Goal: Find contact information: Find contact information

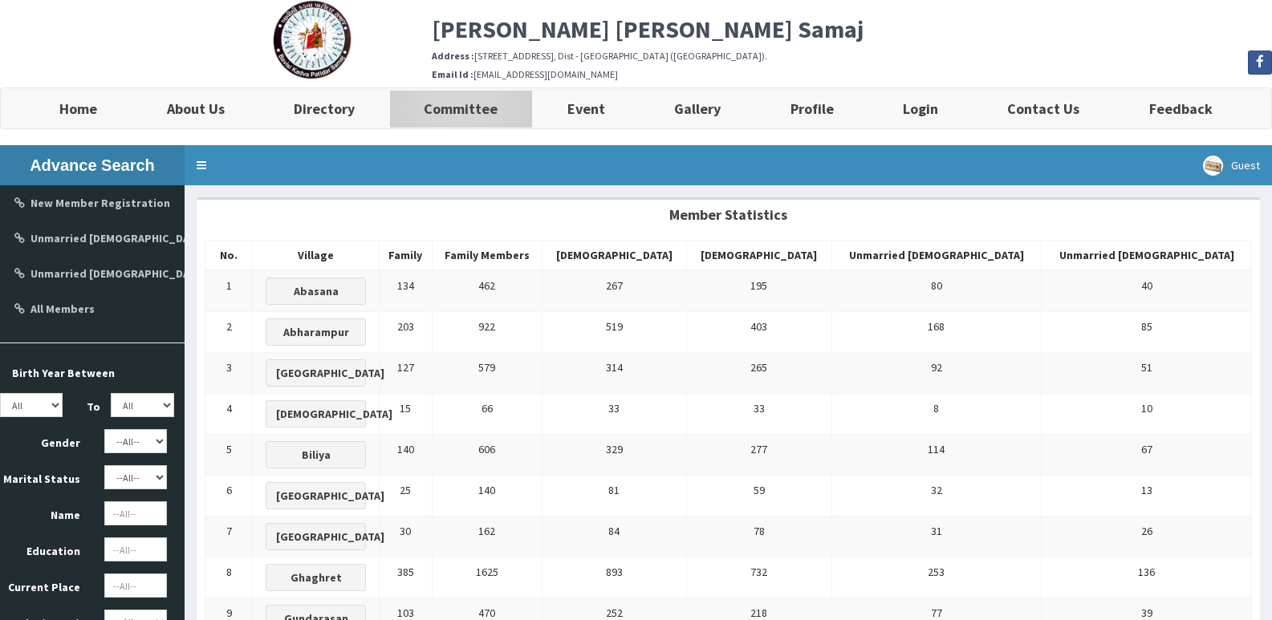
click at [449, 115] on b "Committee" at bounding box center [461, 108] width 74 height 18
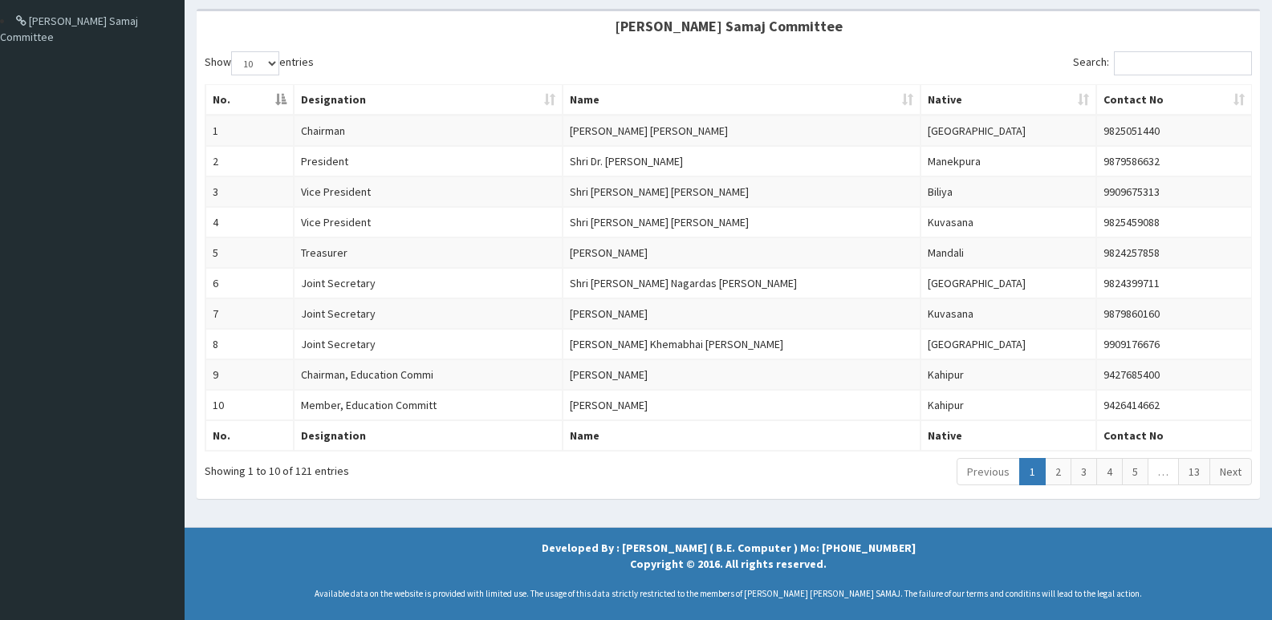
scroll to position [201, 0]
click at [1117, 298] on td "9879860160" at bounding box center [1173, 313] width 155 height 30
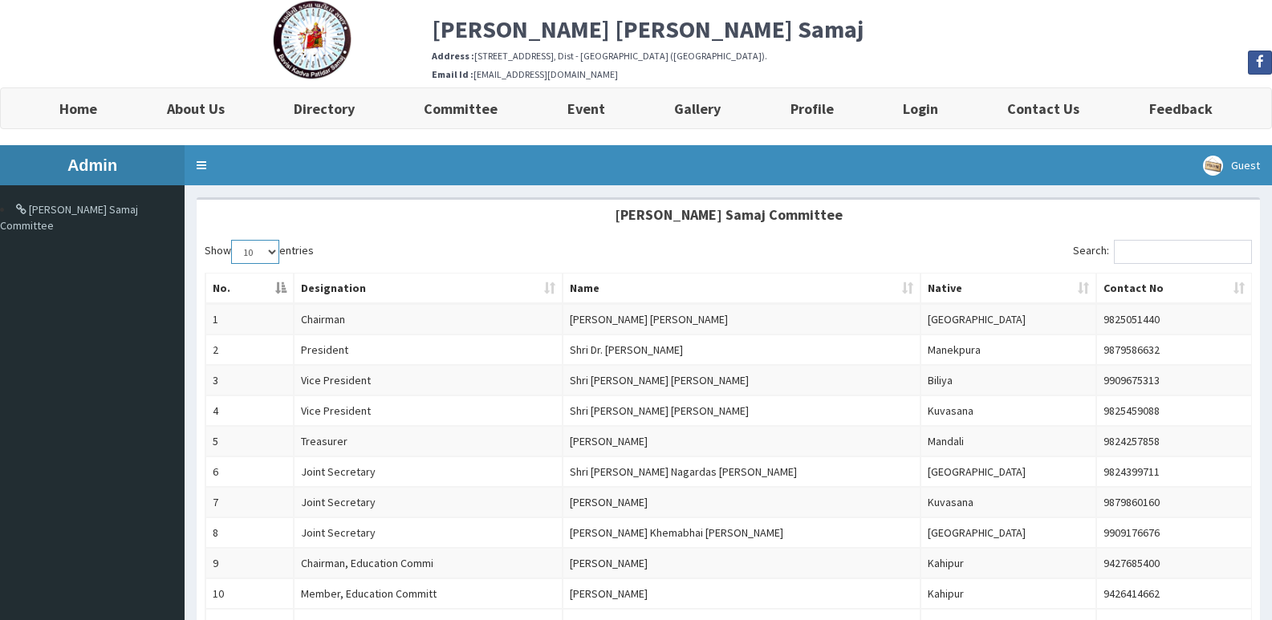
click at [266, 247] on select "10 25 50 100" at bounding box center [255, 252] width 48 height 24
select select "100"
click at [233, 240] on select "10 25 50 100" at bounding box center [255, 252] width 48 height 24
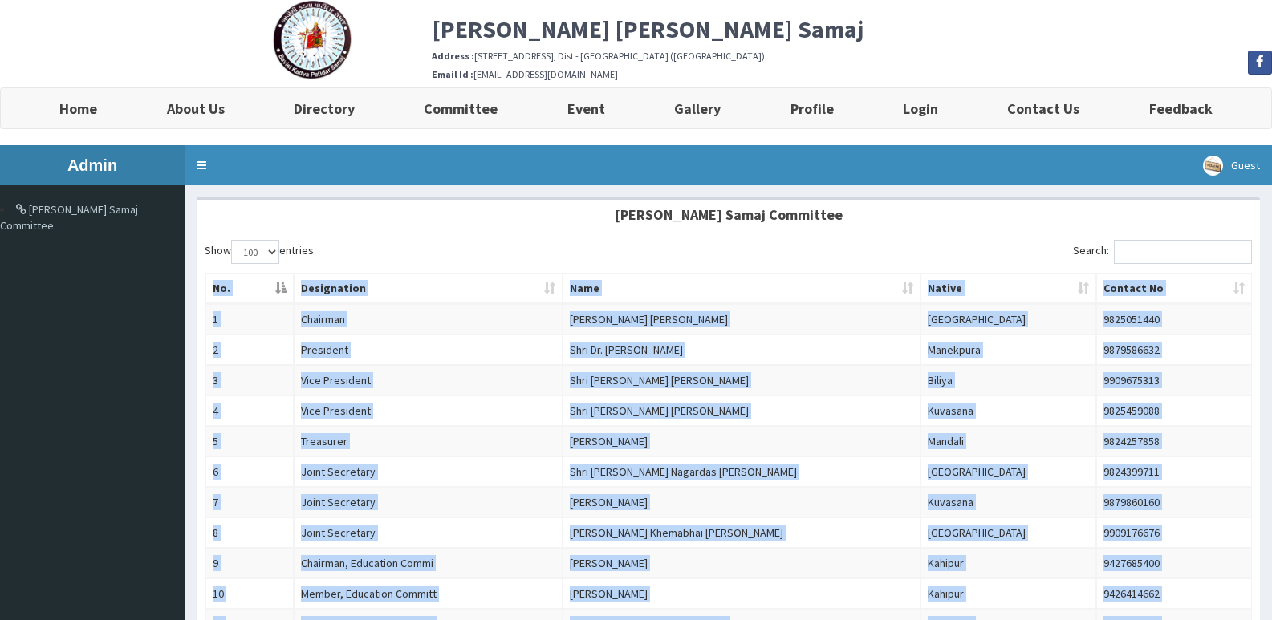
drag, startPoint x: 1165, startPoint y: 411, endPoint x: 204, endPoint y: 279, distance: 970.2
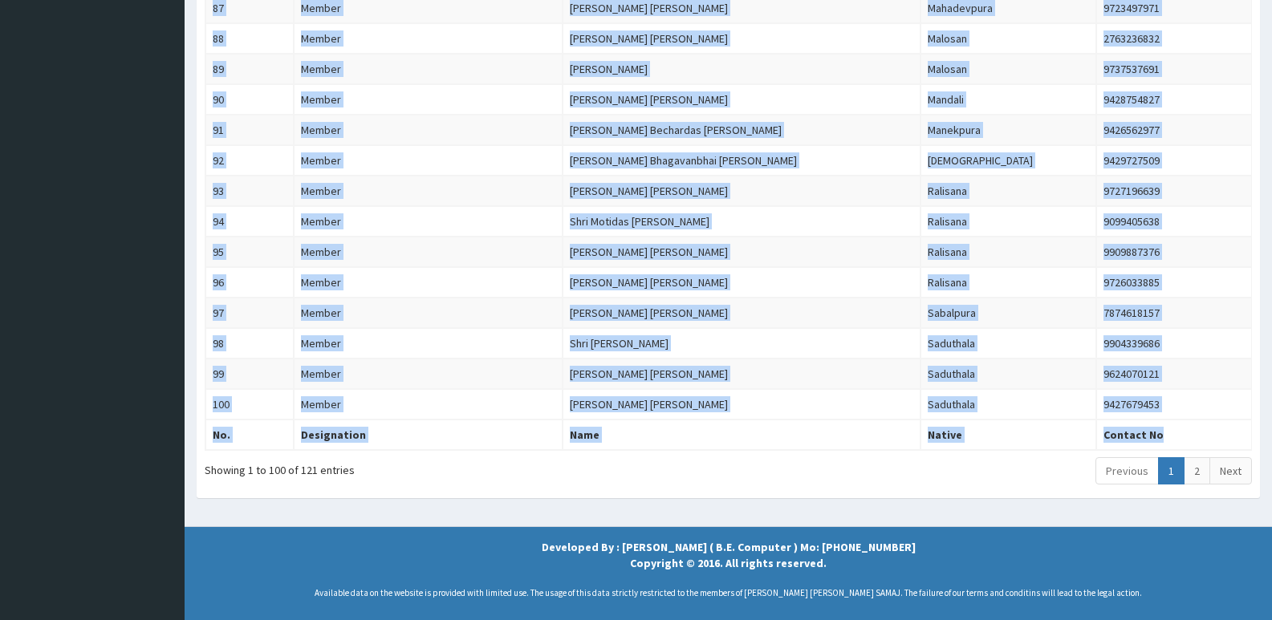
scroll to position [2946, 0]
click at [1194, 467] on link "2" at bounding box center [1197, 470] width 26 height 27
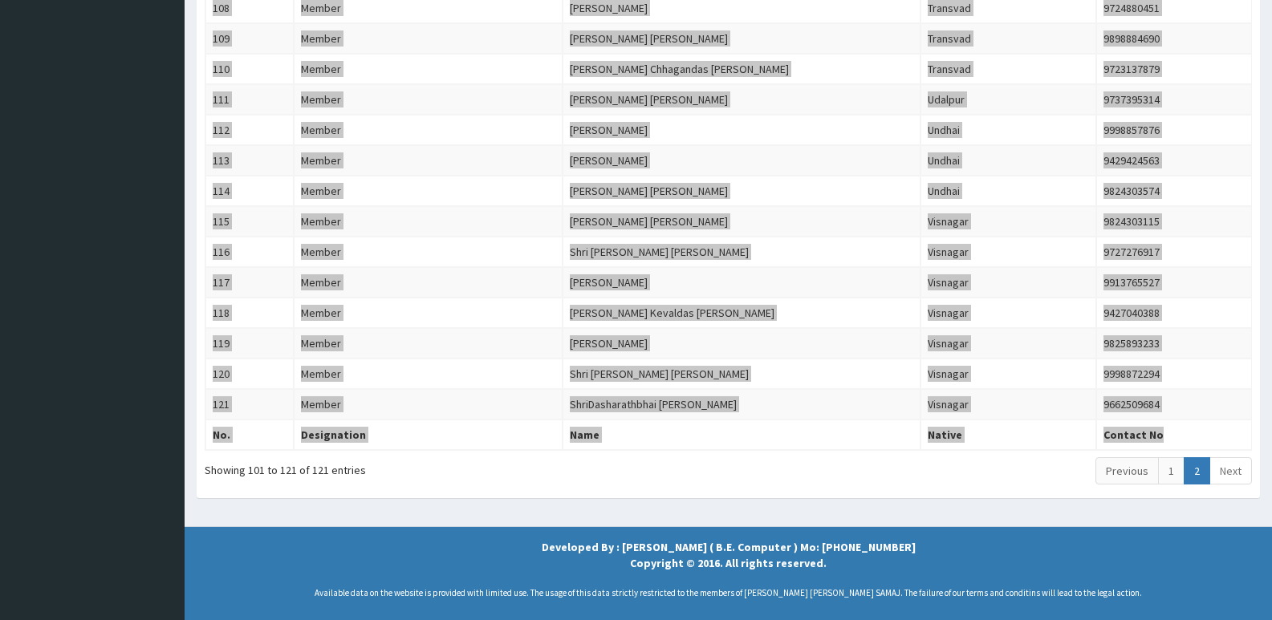
scroll to position [439, 0]
